Goal: Complete application form

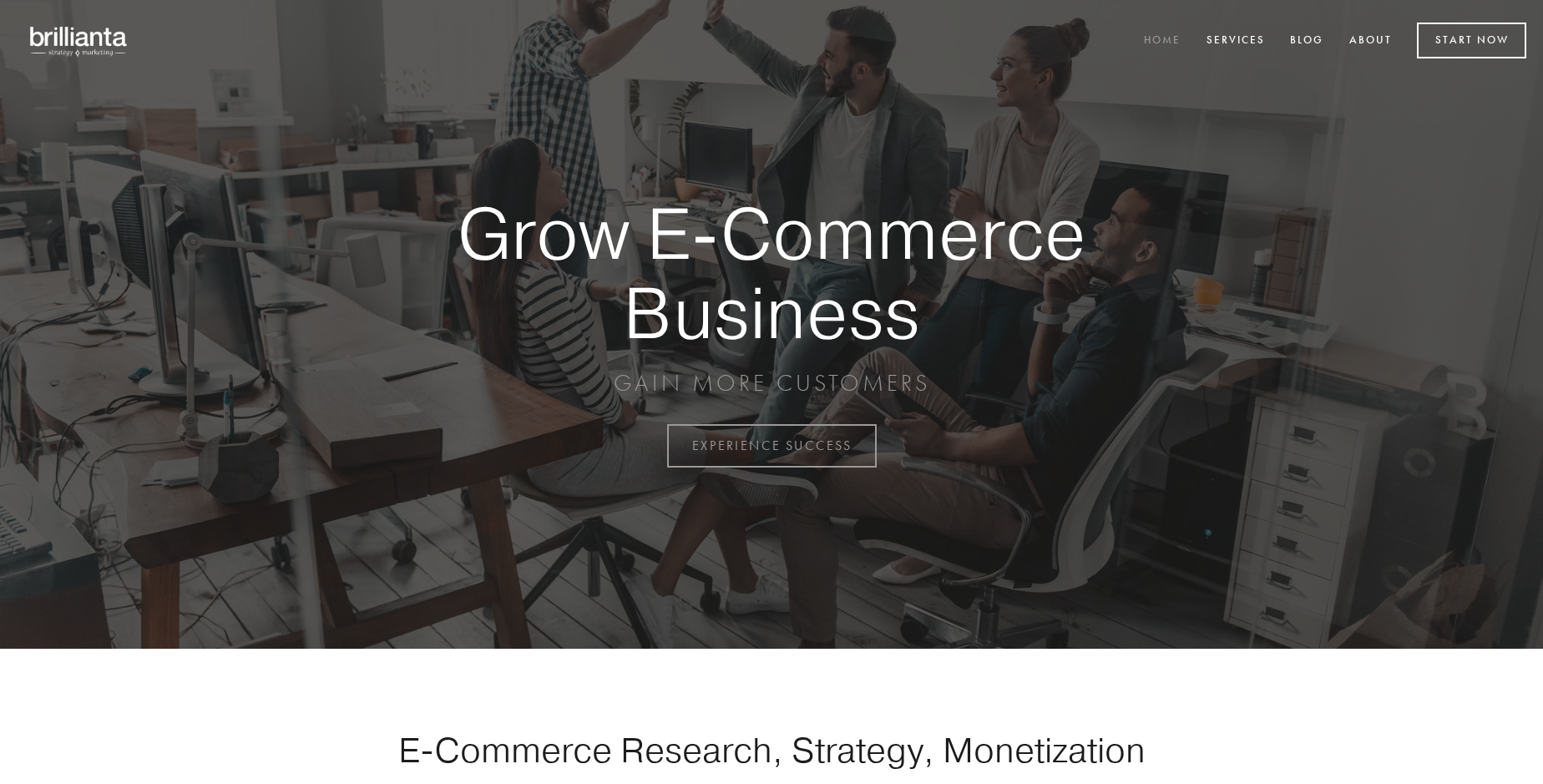
scroll to position [4375, 0]
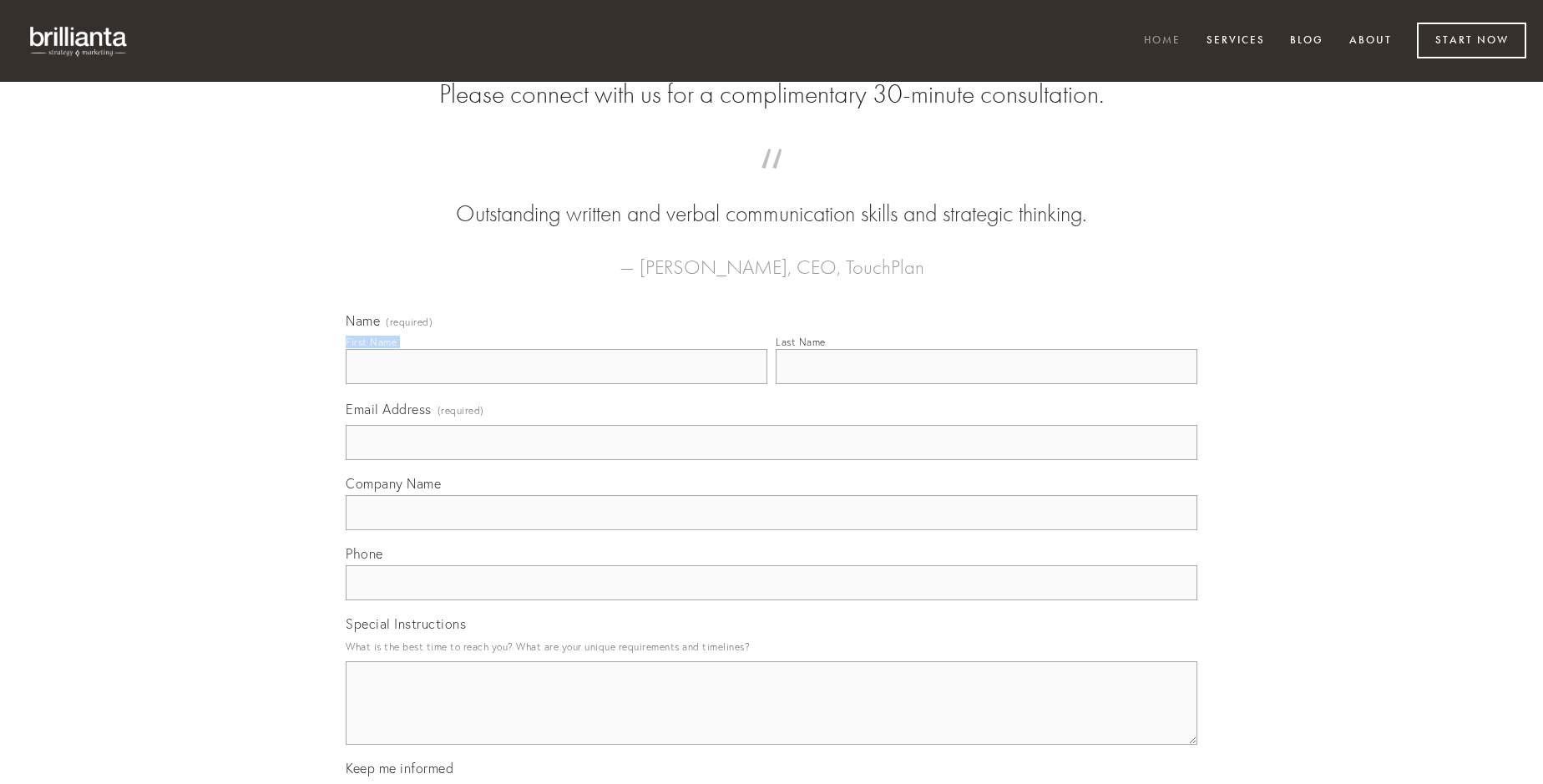
type input "[PERSON_NAME]"
click at [986, 384] on input "Last Name" at bounding box center [986, 366] width 422 height 35
type input "[PERSON_NAME]"
click at [772, 460] on input "Email Address (required)" at bounding box center [772, 442] width 852 height 35
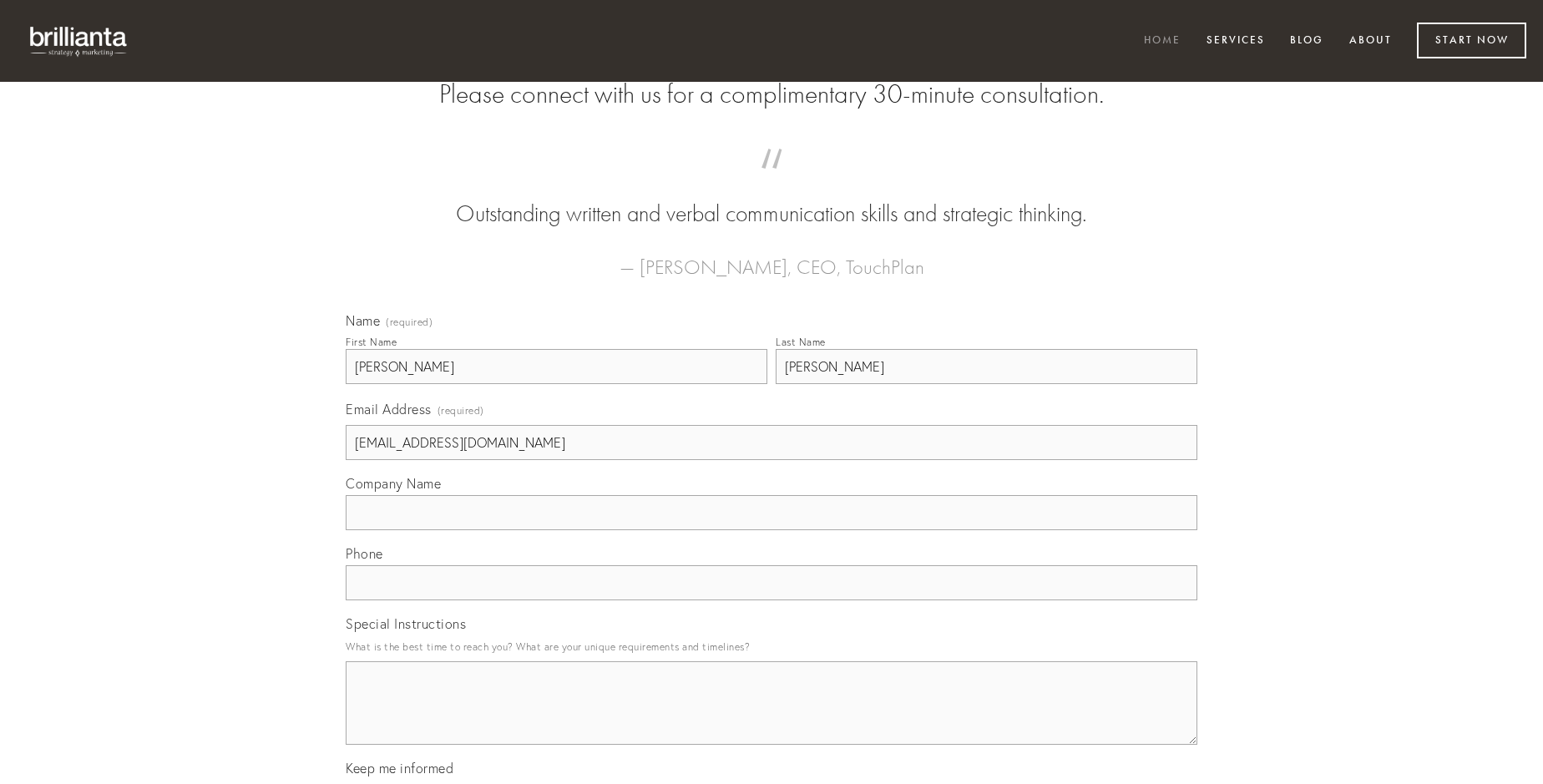
type input "[EMAIL_ADDRESS][DOMAIN_NAME]"
click at [772, 530] on input "Company Name" at bounding box center [772, 512] width 852 height 35
type input "acervus"
click at [772, 600] on input "text" at bounding box center [772, 582] width 852 height 35
click at [772, 717] on textarea "Special Instructions" at bounding box center [772, 702] width 852 height 83
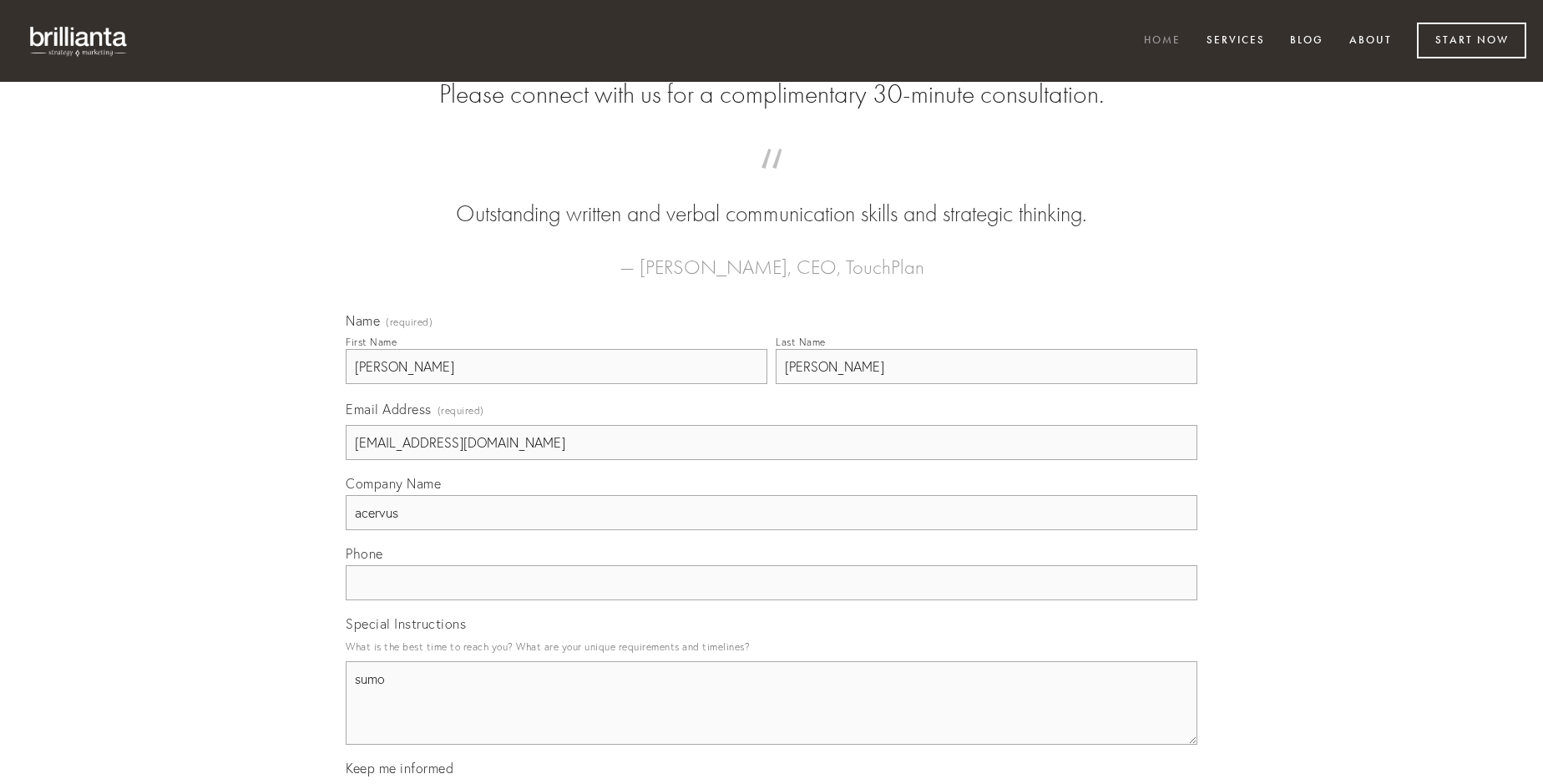
type textarea "sumo"
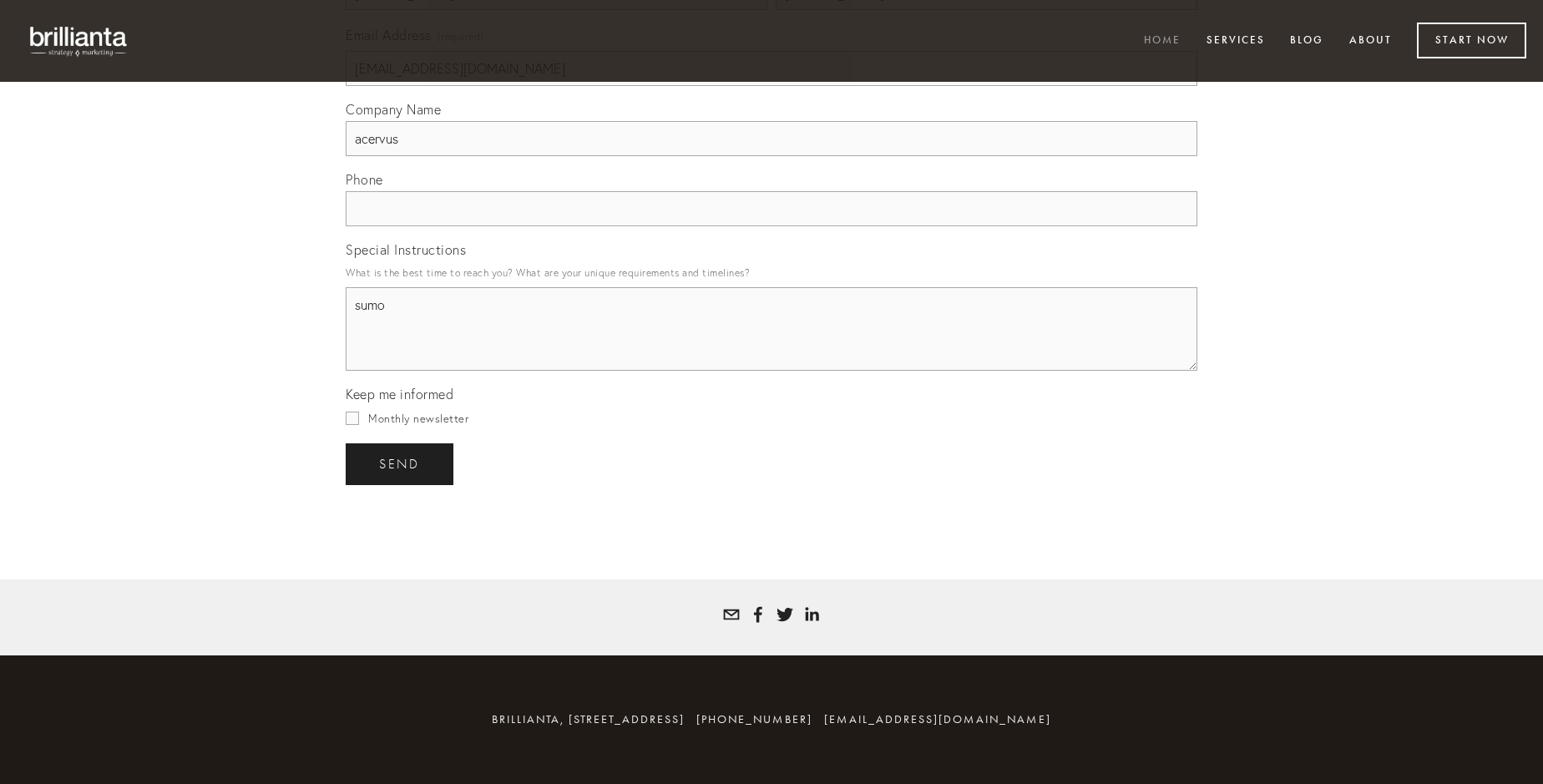
click at [401, 463] on span "send" at bounding box center [399, 464] width 41 height 15
